Goal: Complete application form

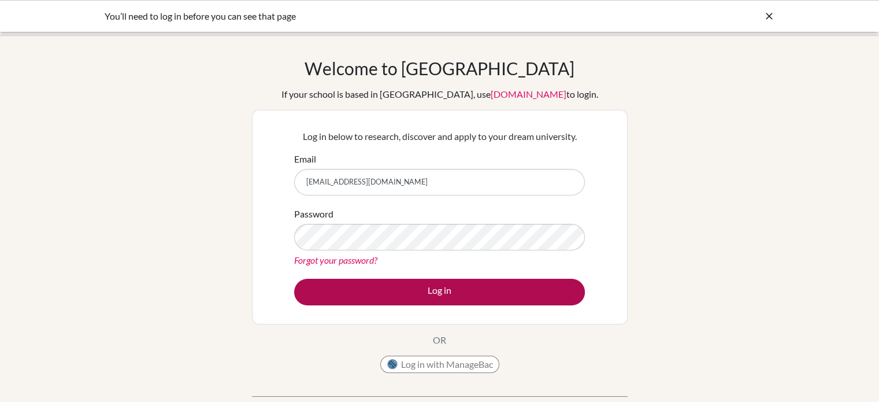
click at [419, 281] on form "Email [EMAIL_ADDRESS][DOMAIN_NAME] Password Forgot your password? Log in" at bounding box center [439, 228] width 291 height 153
click at [421, 283] on button "Log in" at bounding box center [439, 292] width 291 height 27
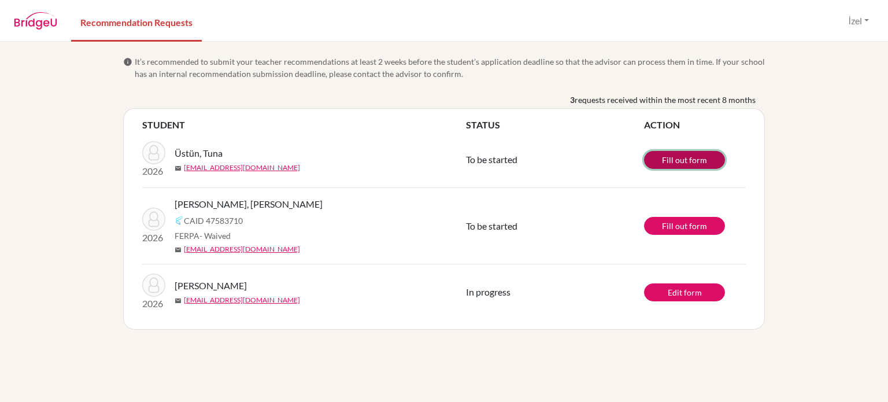
click at [687, 165] on link "Fill out form" at bounding box center [684, 160] width 81 height 18
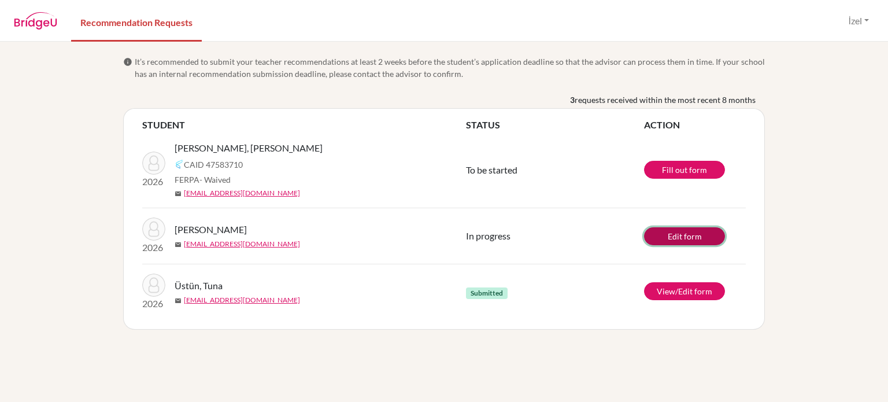
click at [665, 241] on link "Edit form" at bounding box center [684, 236] width 81 height 18
